Goal: Task Accomplishment & Management: Use online tool/utility

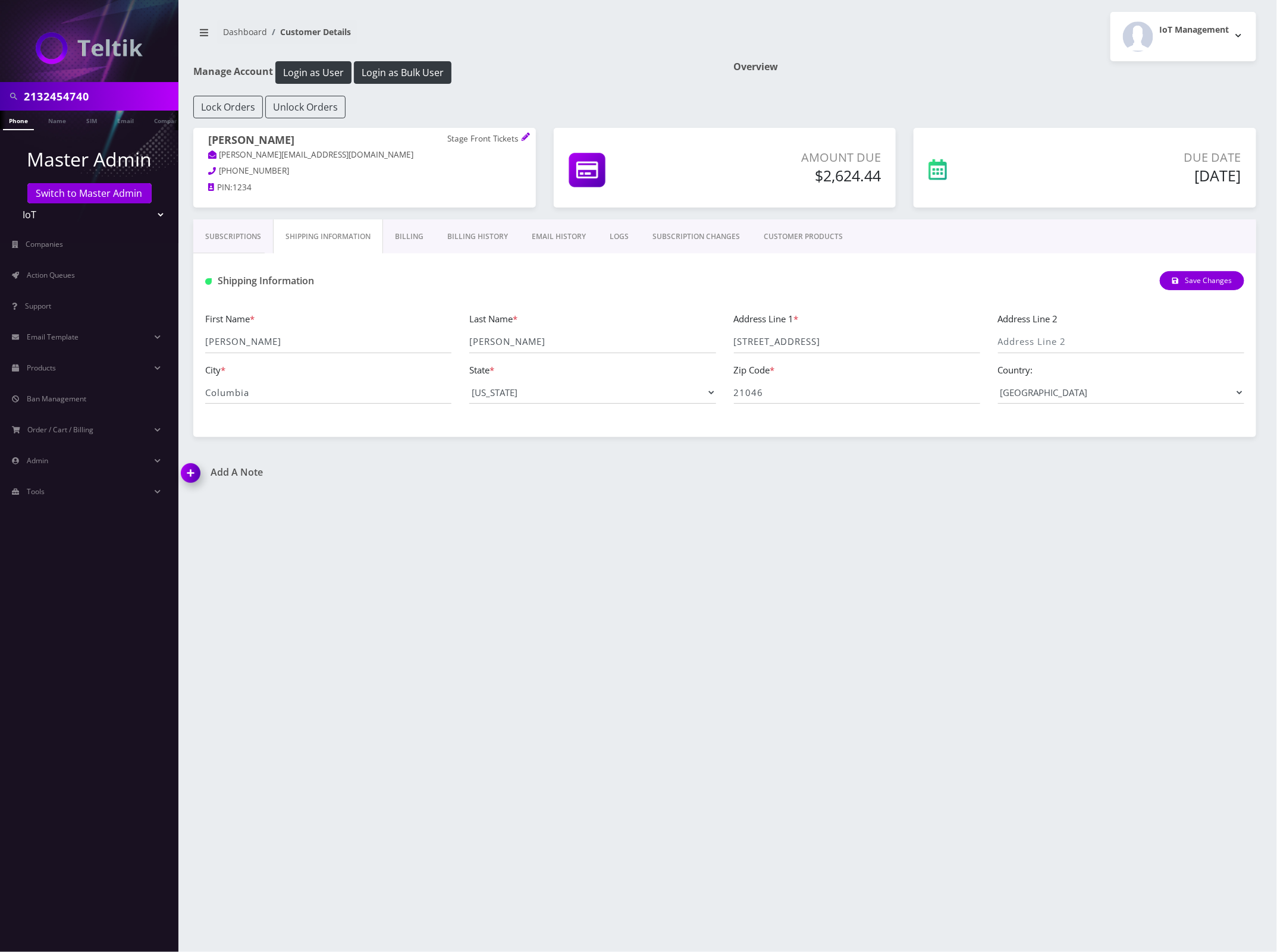
click at [63, 96] on input "2132454740" at bounding box center [99, 96] width 152 height 22
paste input "[MEDICAL_DATA]"
type input "[MEDICAL_DATA]"
click at [66, 119] on link "Name" at bounding box center [57, 120] width 29 height 20
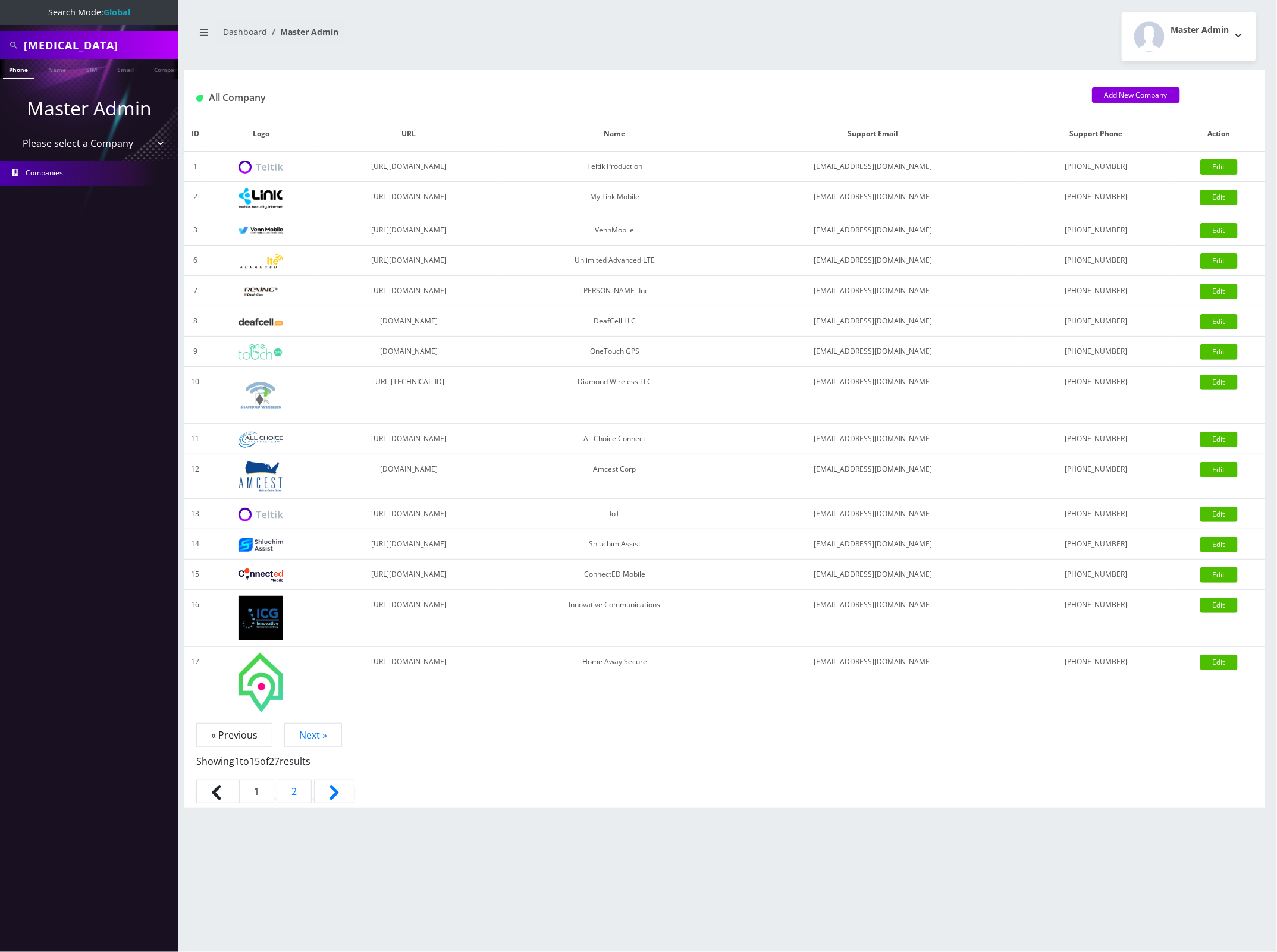
click at [95, 51] on input "[MEDICAL_DATA]" at bounding box center [99, 45] width 152 height 22
paste input "[MEDICAL_DATA]"
type input "AllegraAllegra"
click at [57, 71] on link "Name" at bounding box center [57, 69] width 29 height 20
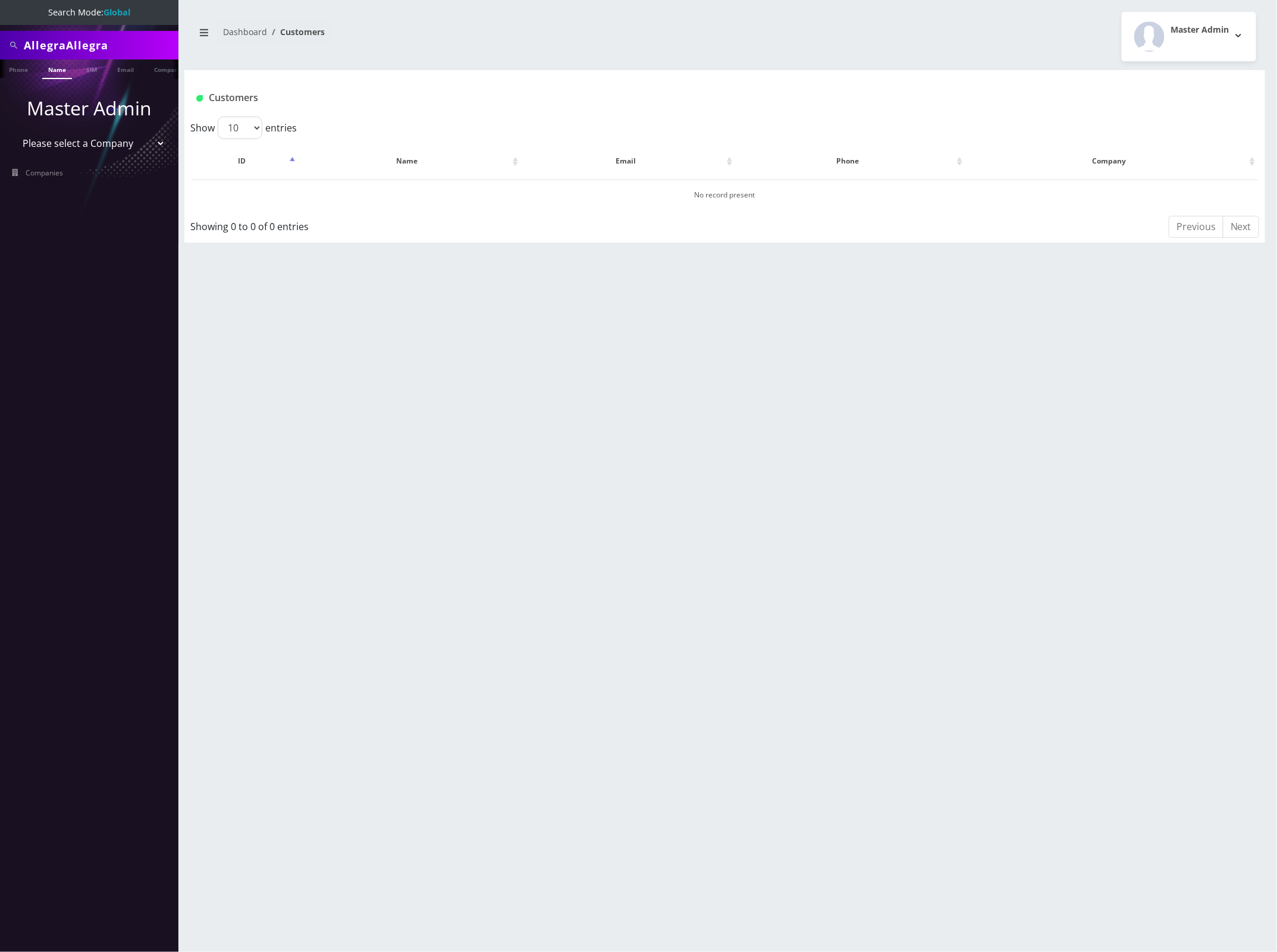
click at [84, 48] on input "AllegraAllegra" at bounding box center [99, 45] width 152 height 22
paste input "text"
type input "[MEDICAL_DATA]"
click at [66, 75] on link "Name" at bounding box center [57, 69] width 29 height 20
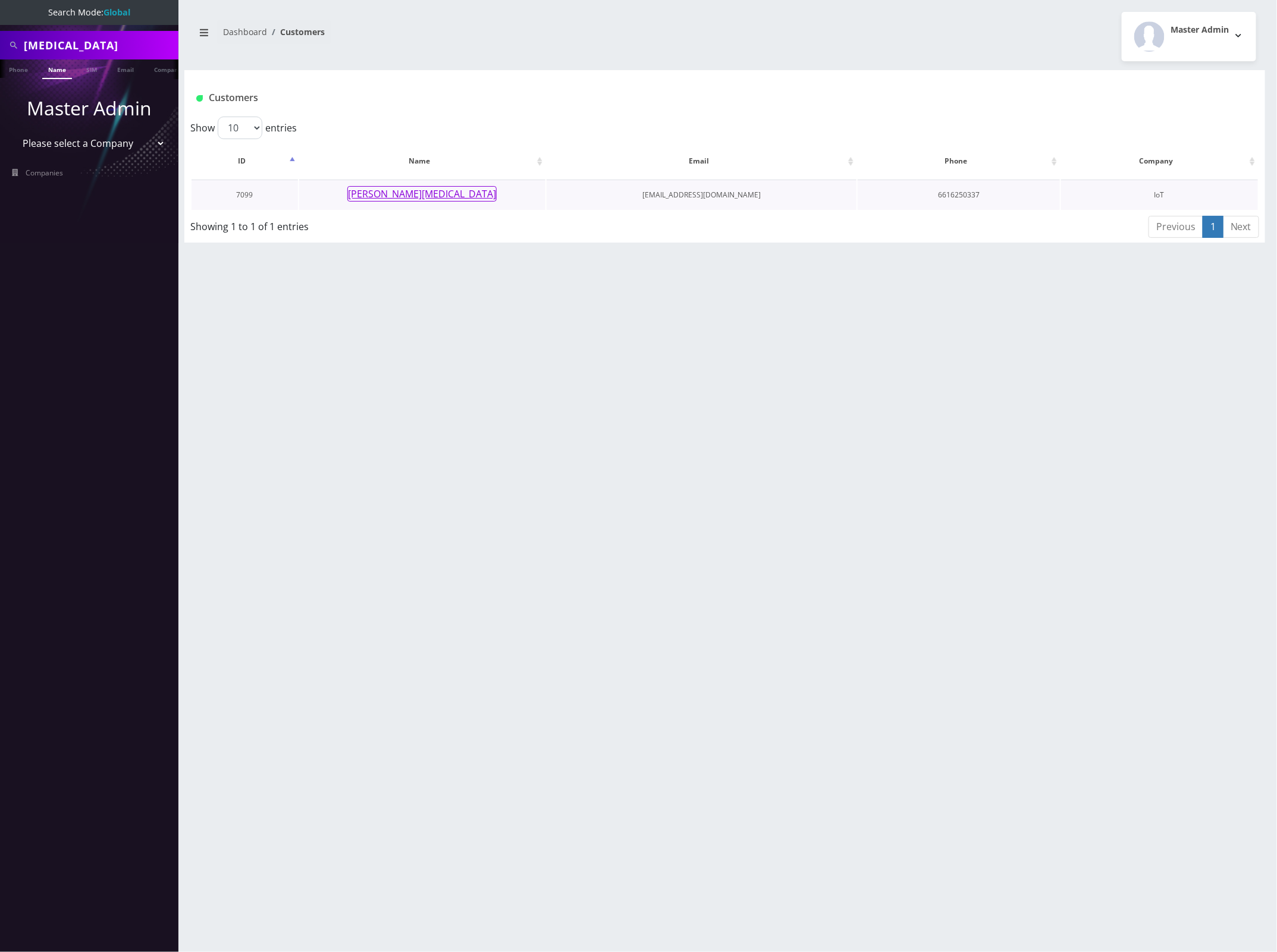
click at [438, 196] on button "[PERSON_NAME][MEDICAL_DATA]" at bounding box center [421, 194] width 150 height 16
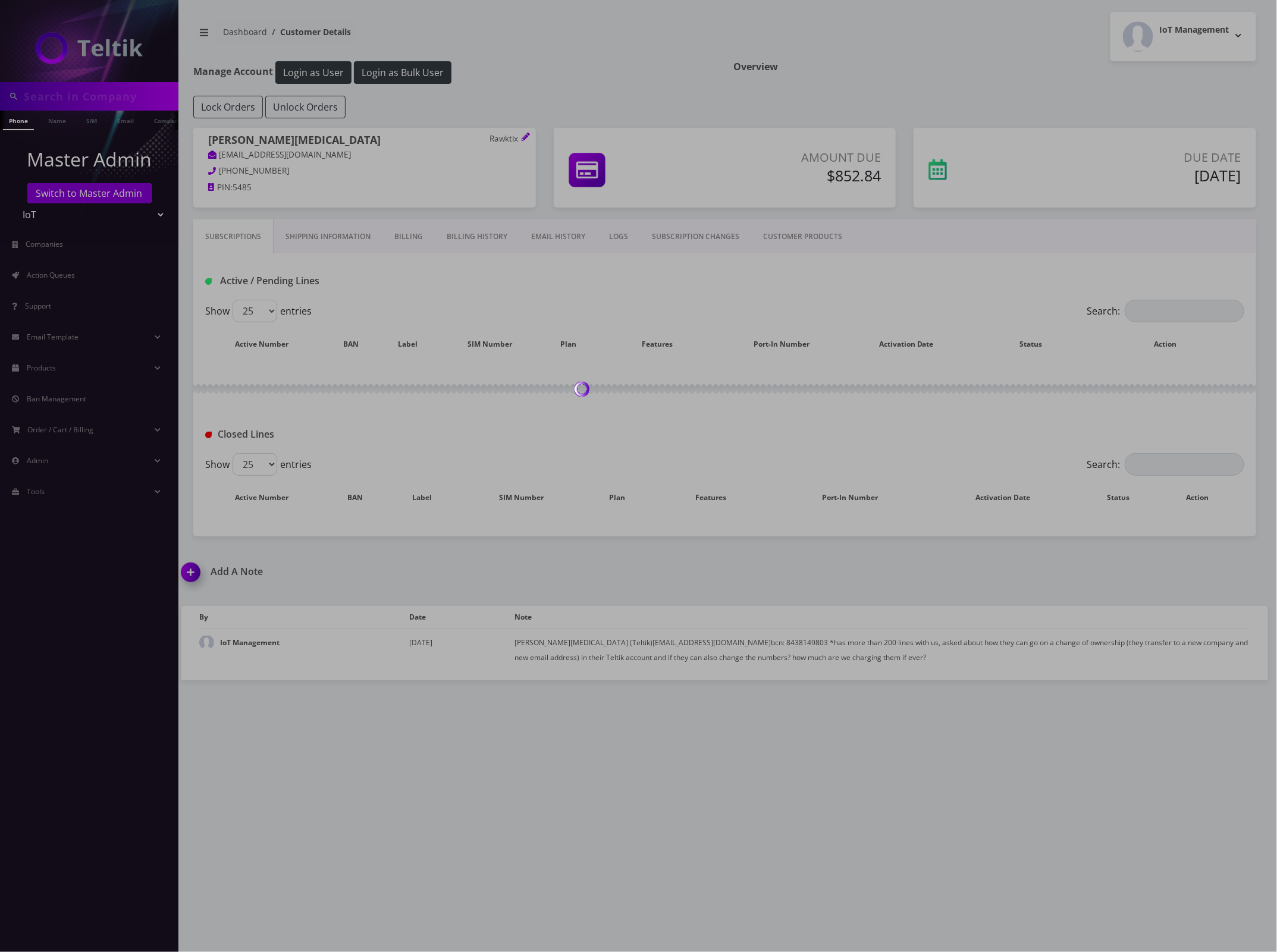
type input "Allegra"
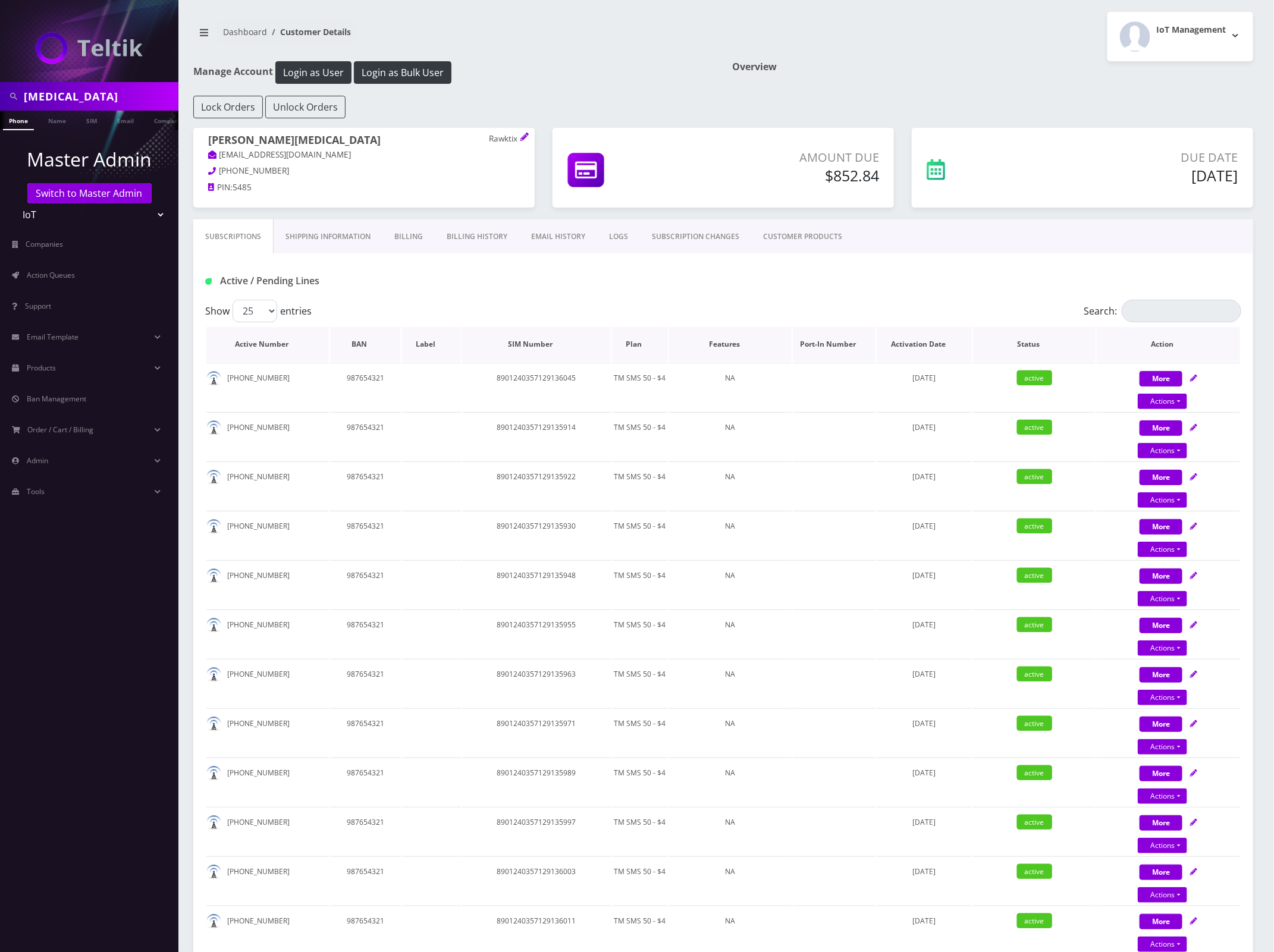
click at [642, 347] on th "Plan" at bounding box center [639, 344] width 56 height 34
click at [638, 342] on th "Plan" at bounding box center [643, 344] width 55 height 34
click at [633, 349] on th "Plan" at bounding box center [639, 344] width 56 height 34
click at [637, 341] on th "Plan" at bounding box center [643, 344] width 55 height 34
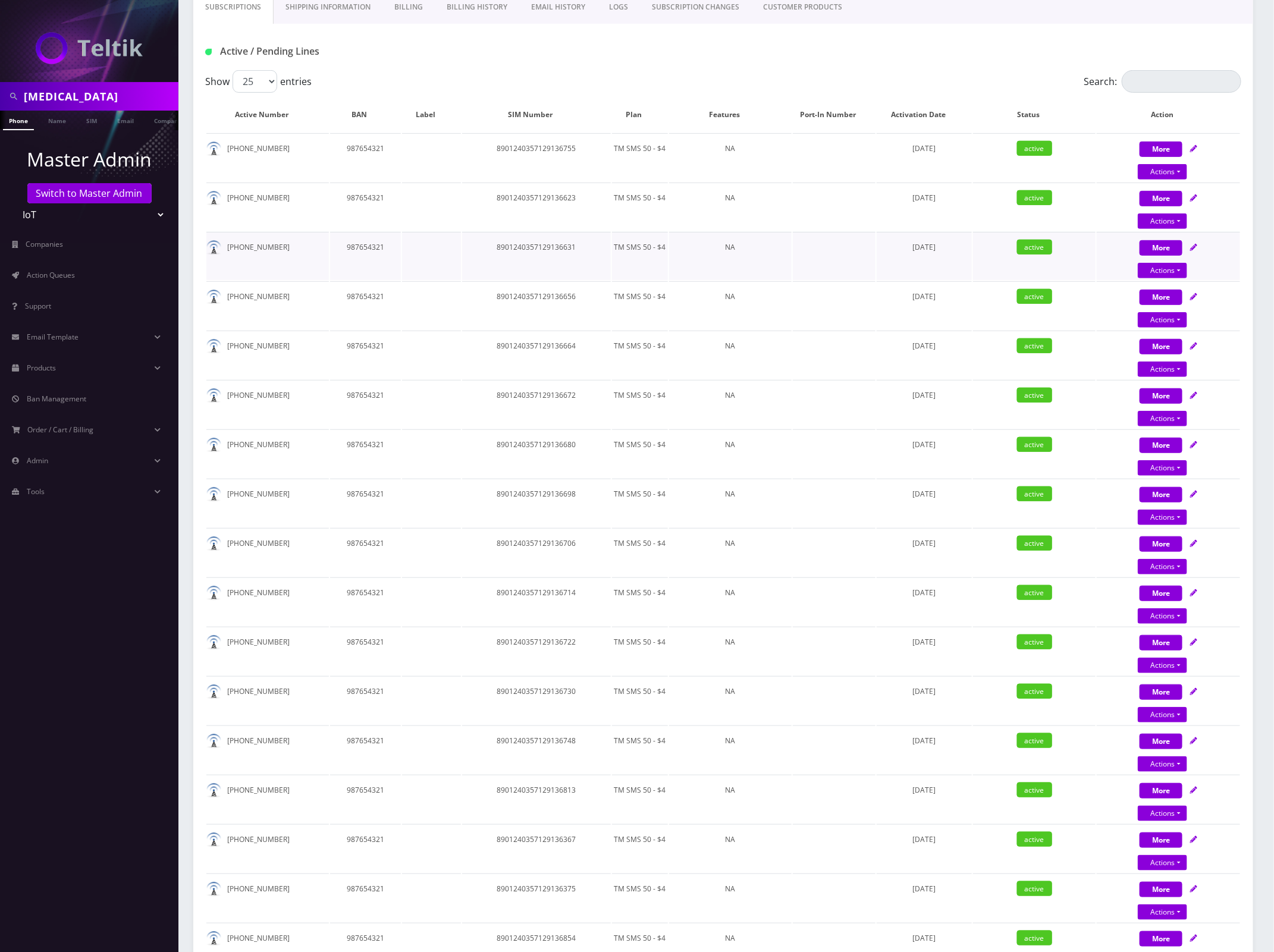
scroll to position [74, 0]
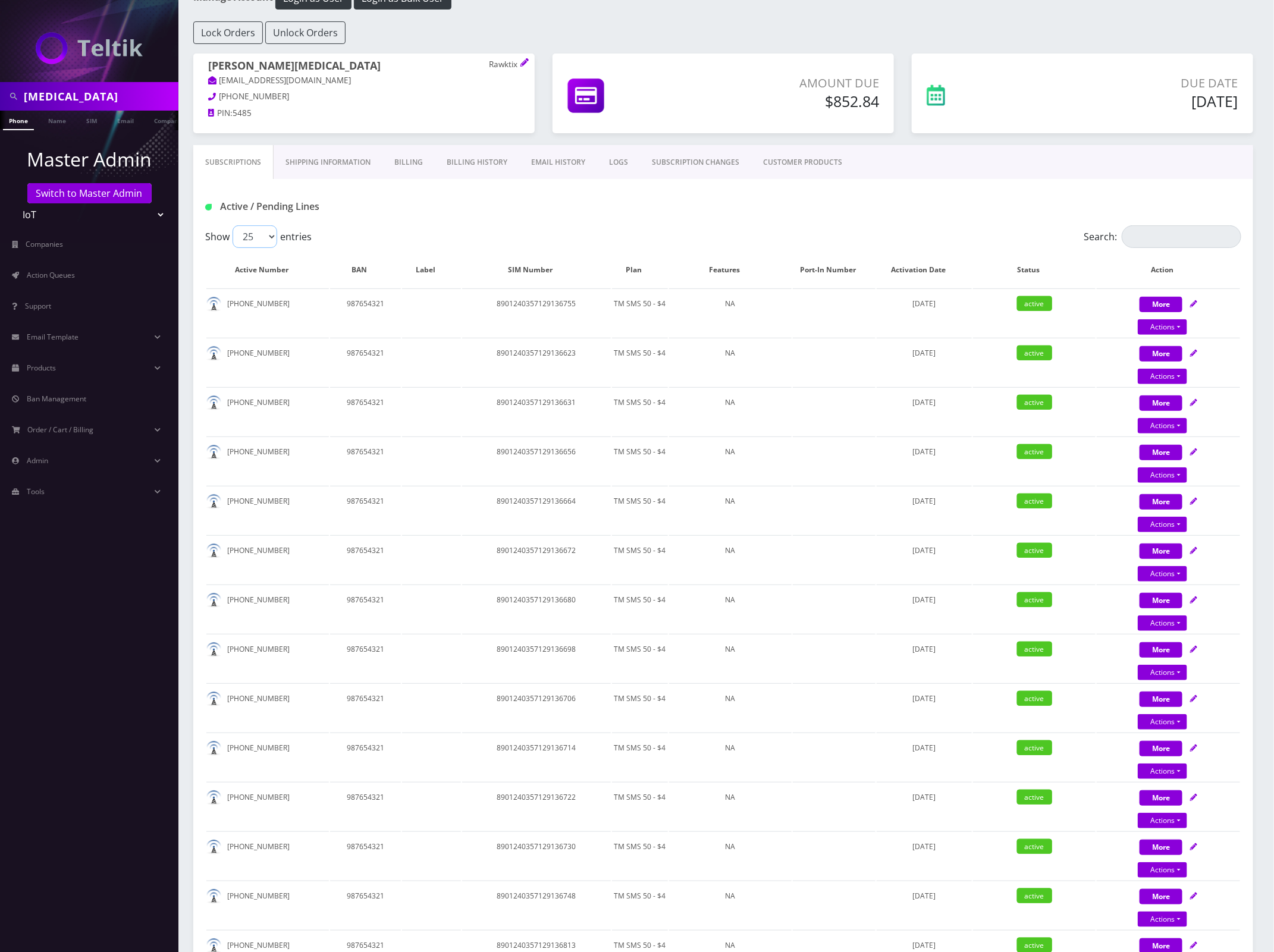
click at [257, 237] on select "25 50 100 250 500" at bounding box center [255, 237] width 45 height 22
select select "500"
click at [233, 226] on select "25 50 100 250 500" at bounding box center [255, 237] width 45 height 22
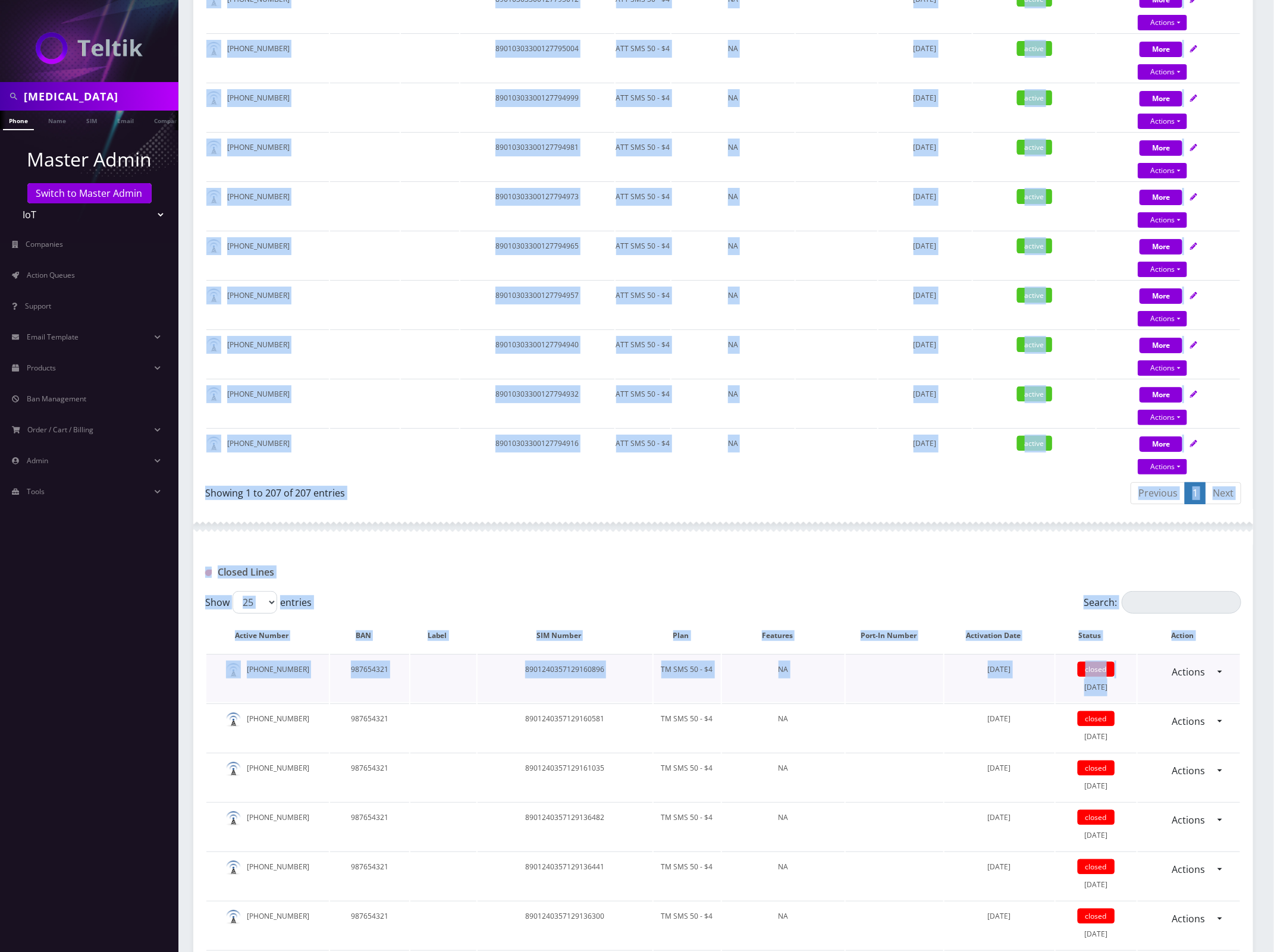
scroll to position [10108, 0]
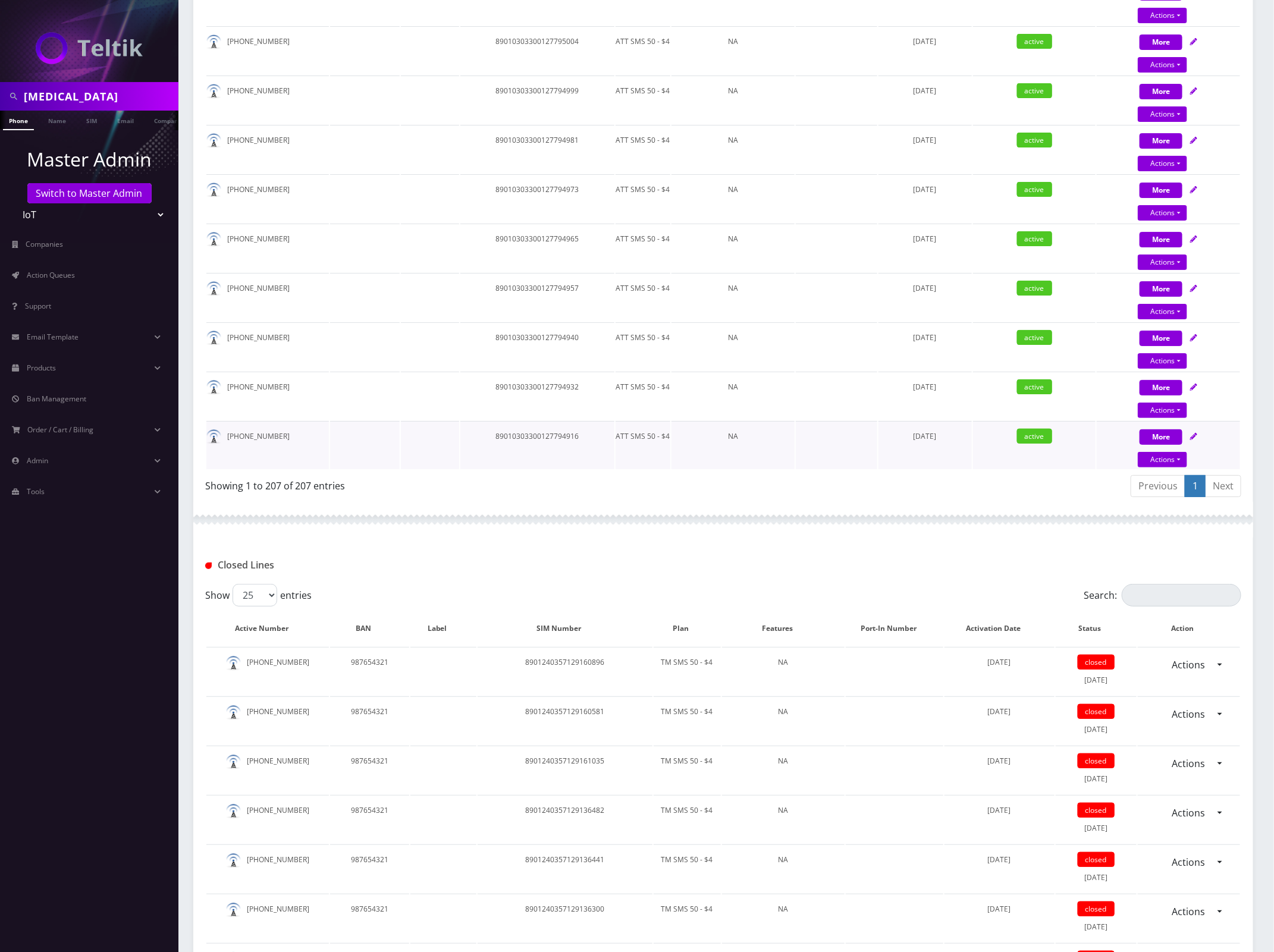
drag, startPoint x: 206, startPoint y: 289, endPoint x: 1211, endPoint y: 402, distance: 1011.3
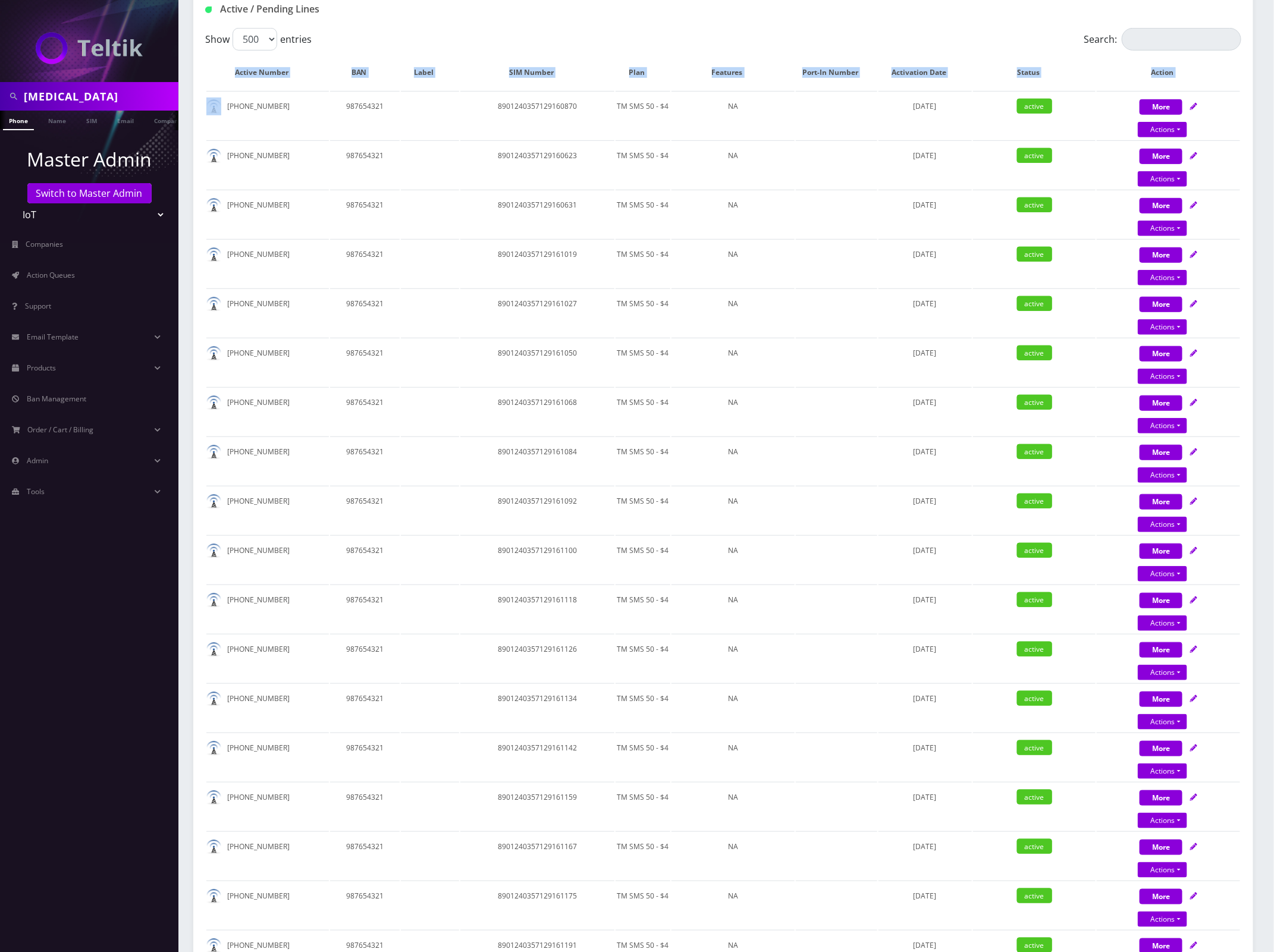
scroll to position [0, 0]
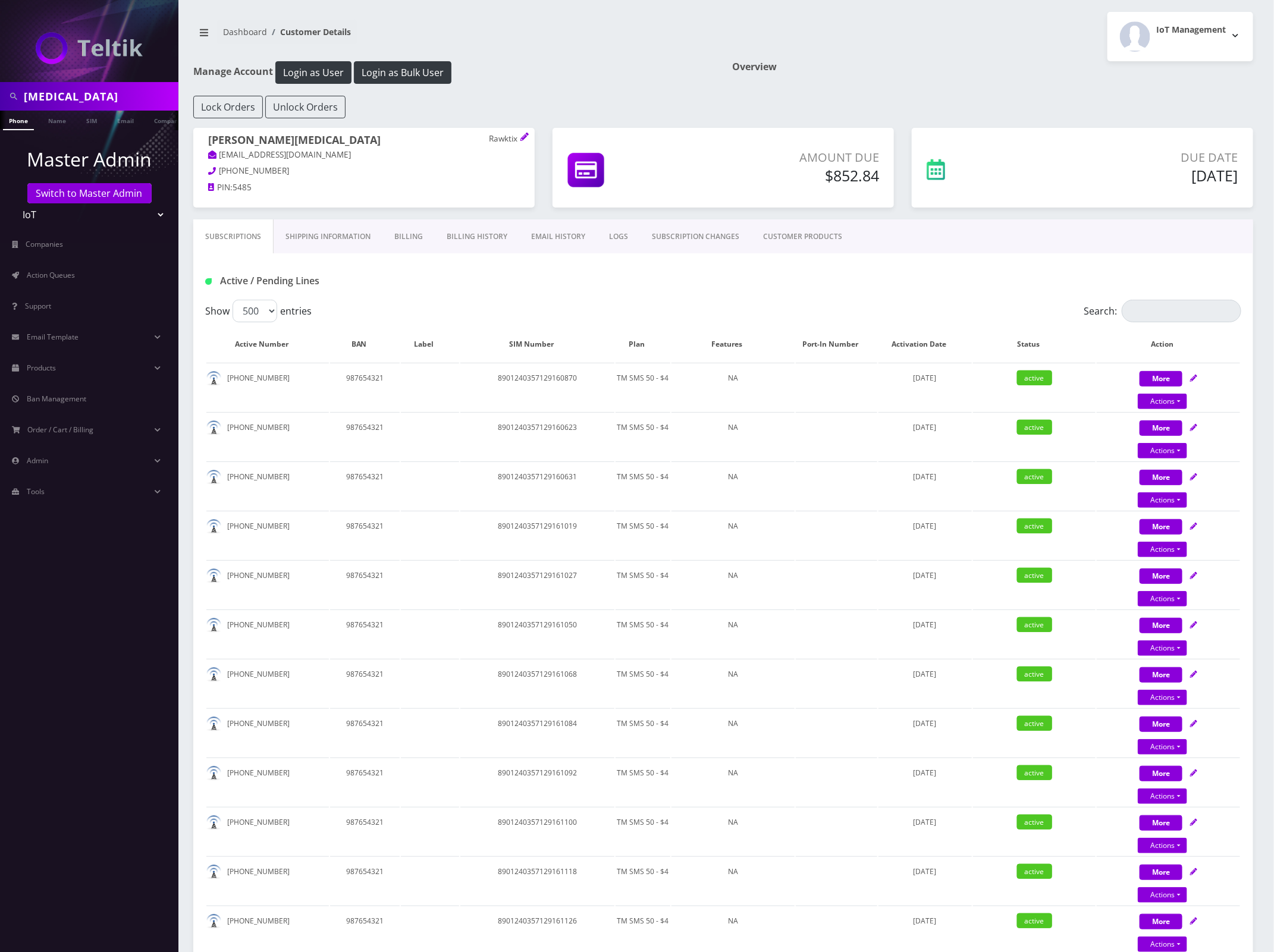
click at [593, 78] on h1 "Manage Account Login as User Login as Bulk User" at bounding box center [454, 72] width 521 height 22
click at [53, 271] on span "Action Queues" at bounding box center [50, 275] width 48 height 10
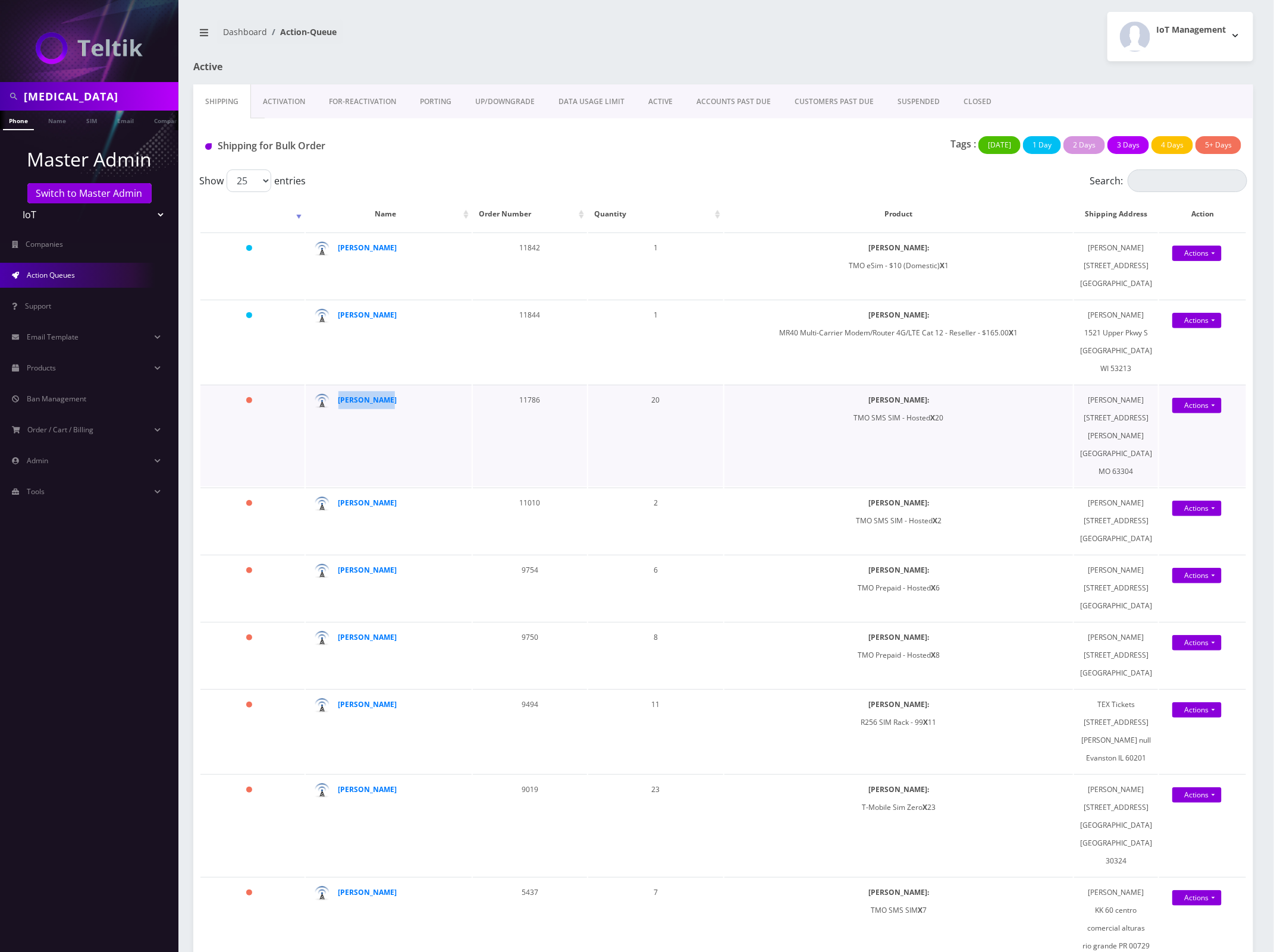
copy strong "[PERSON_NAME]"
drag, startPoint x: 409, startPoint y: 451, endPoint x: 339, endPoint y: 453, distance: 70.0
click at [339, 410] on div "[PERSON_NAME]" at bounding box center [392, 400] width 109 height 18
click at [1198, 413] on link "Actions" at bounding box center [1197, 406] width 49 height 16
click at [1170, 437] on link "Shipped" at bounding box center [1203, 428] width 95 height 18
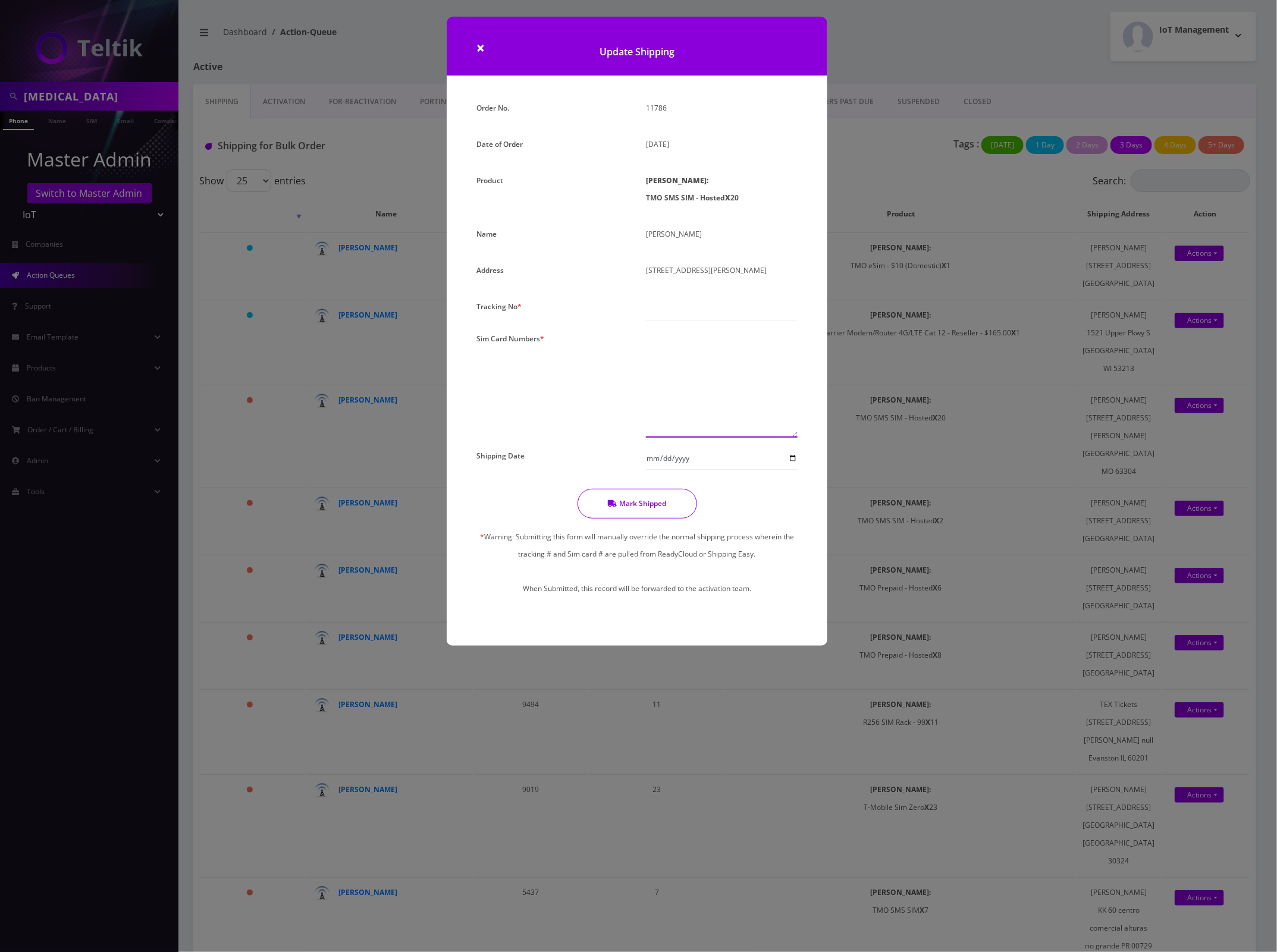
click at [661, 371] on textarea at bounding box center [722, 384] width 152 height 108
paste textarea "8901240397190514779 8901240397190410895 8901240397190411935 8901240397190123530…"
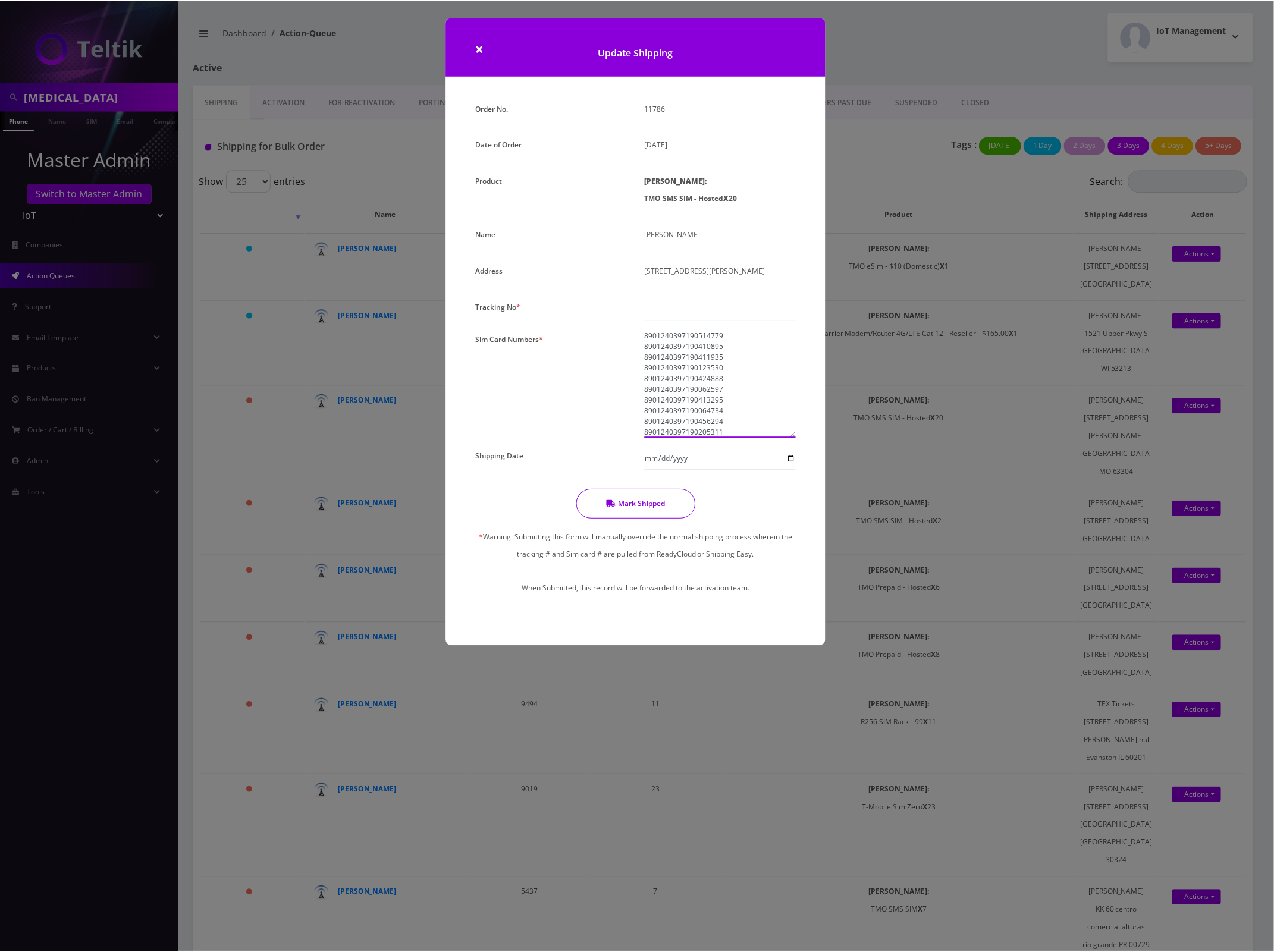
scroll to position [106, 0]
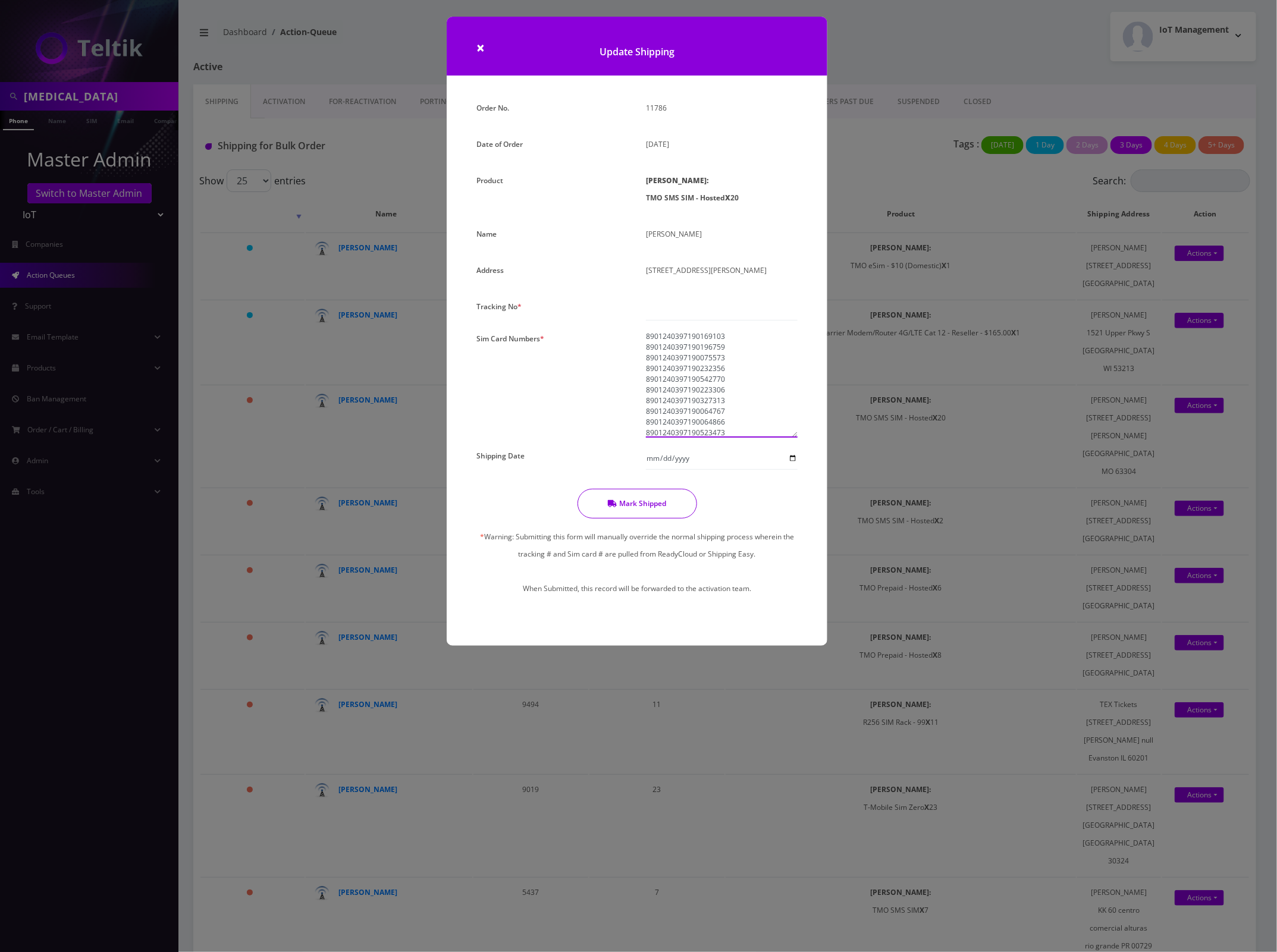
type textarea "8901240397190514779 8901240397190410895 8901240397190411935 8901240397190123530…"
click at [685, 308] on input "text" at bounding box center [722, 309] width 152 height 22
type input "000"
click at [645, 501] on button "Mark Shipped" at bounding box center [638, 503] width 119 height 29
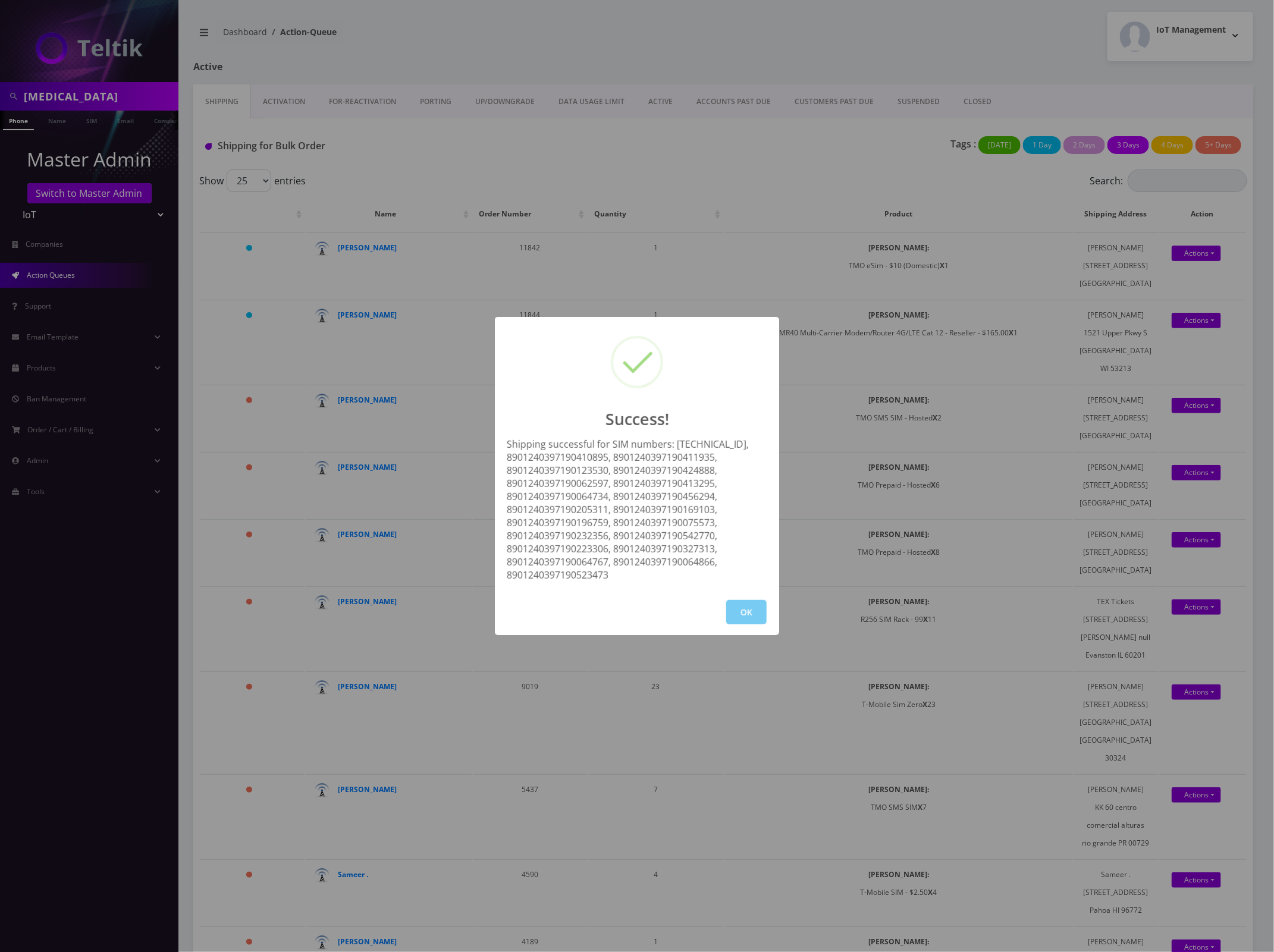
click at [741, 614] on button "OK" at bounding box center [746, 612] width 40 height 24
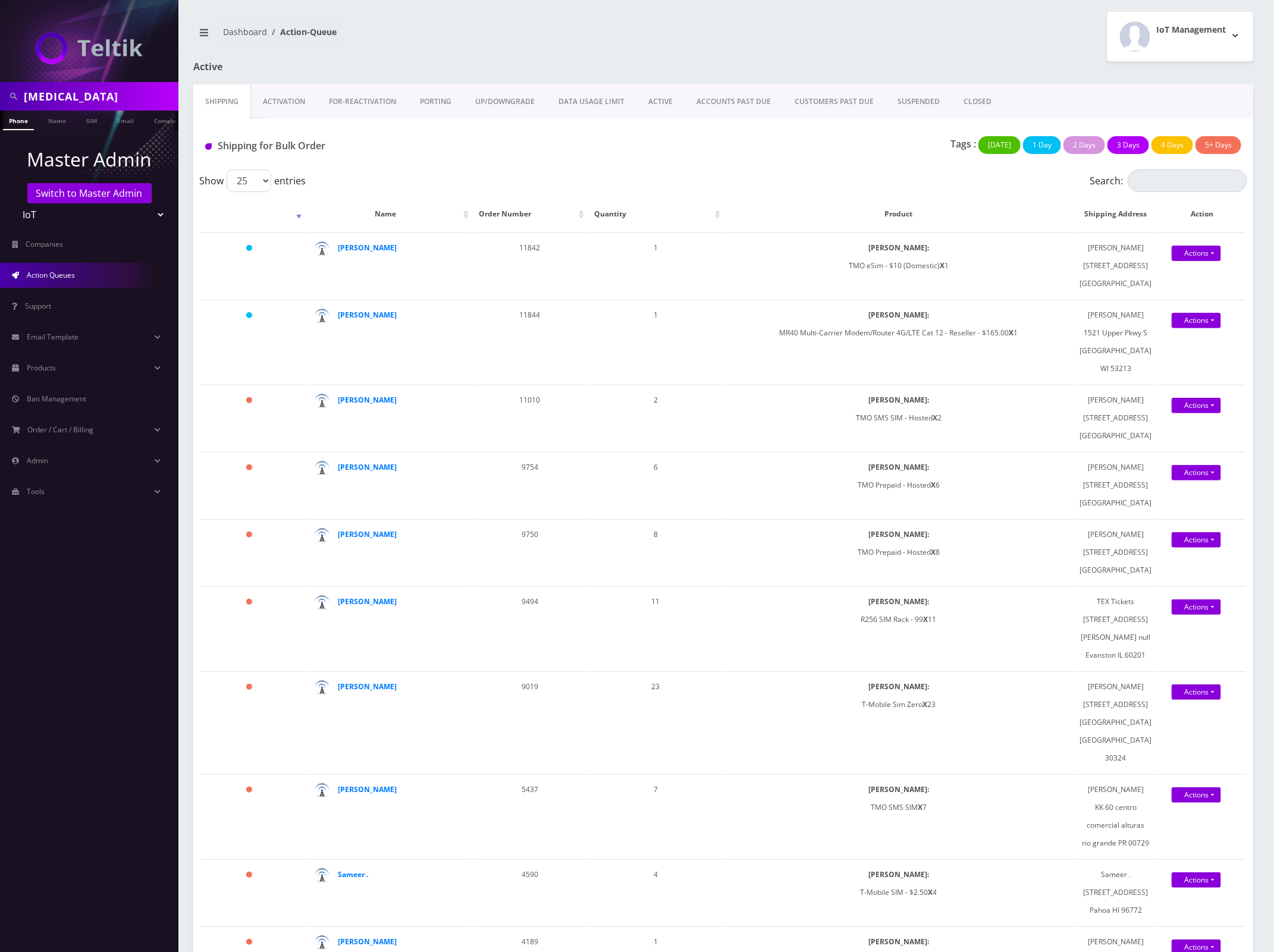
click at [280, 106] on link "Activation" at bounding box center [285, 101] width 66 height 34
